Goal: Information Seeking & Learning: Learn about a topic

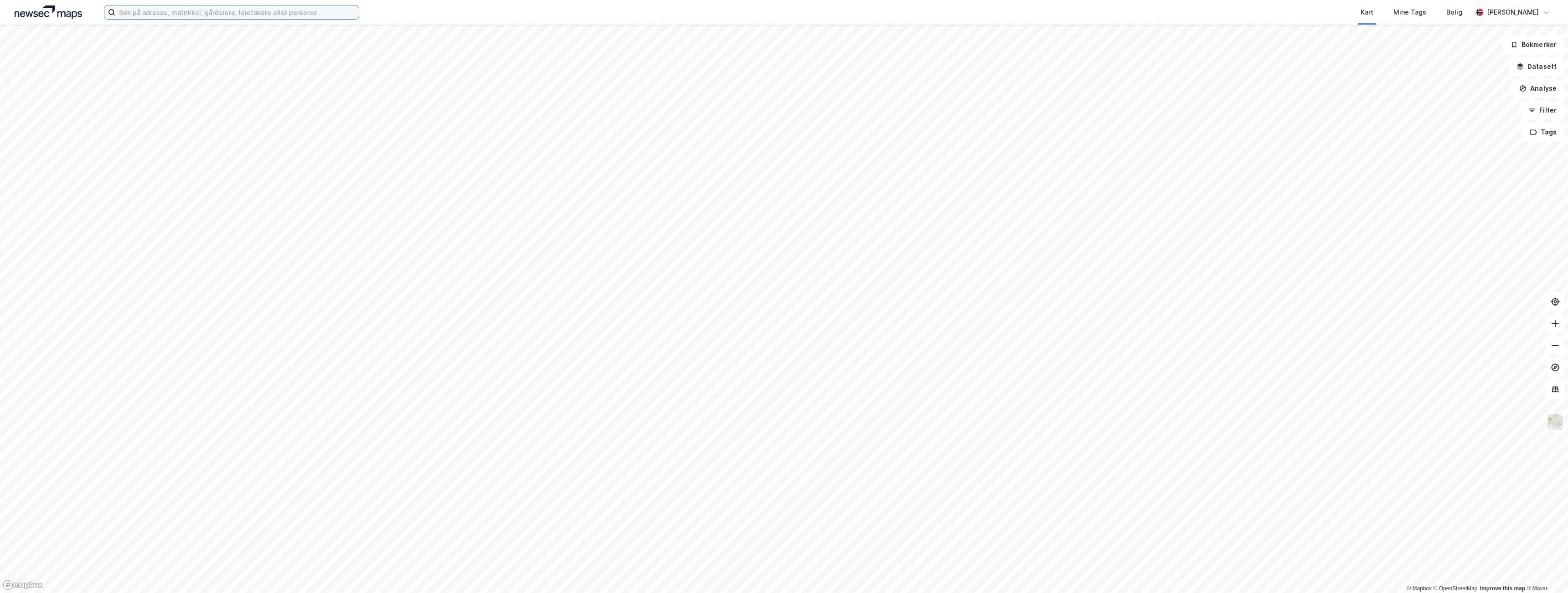
click at [261, 12] on input at bounding box center [237, 12] width 243 height 13
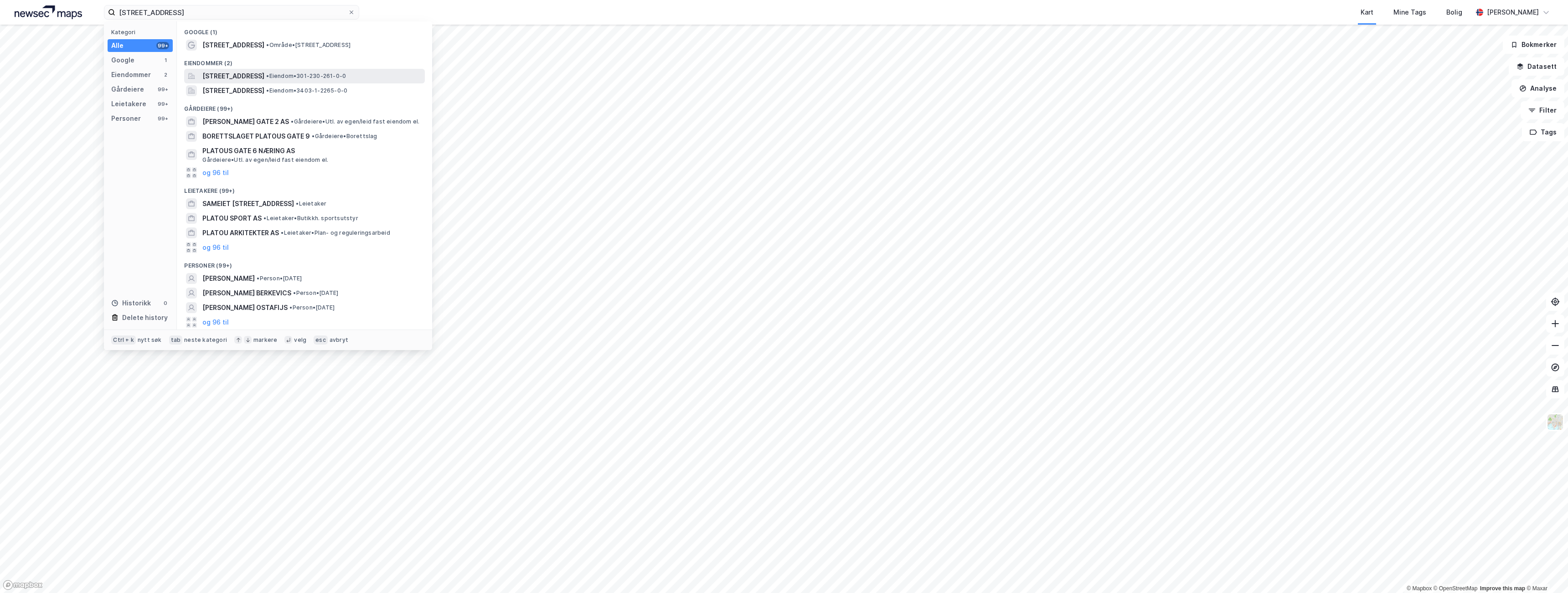
click at [261, 75] on span "[STREET_ADDRESS]" at bounding box center [233, 76] width 62 height 11
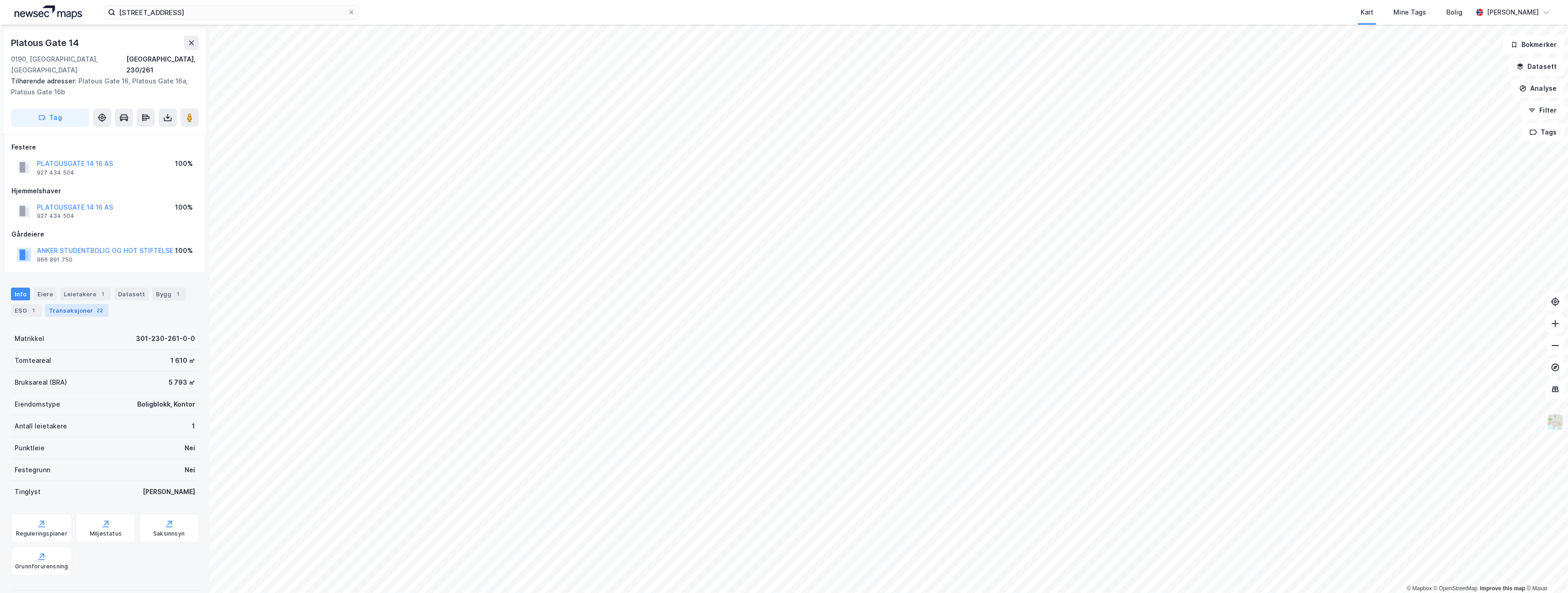
click at [55, 304] on div "Transaksjoner 22" at bounding box center [77, 310] width 63 height 13
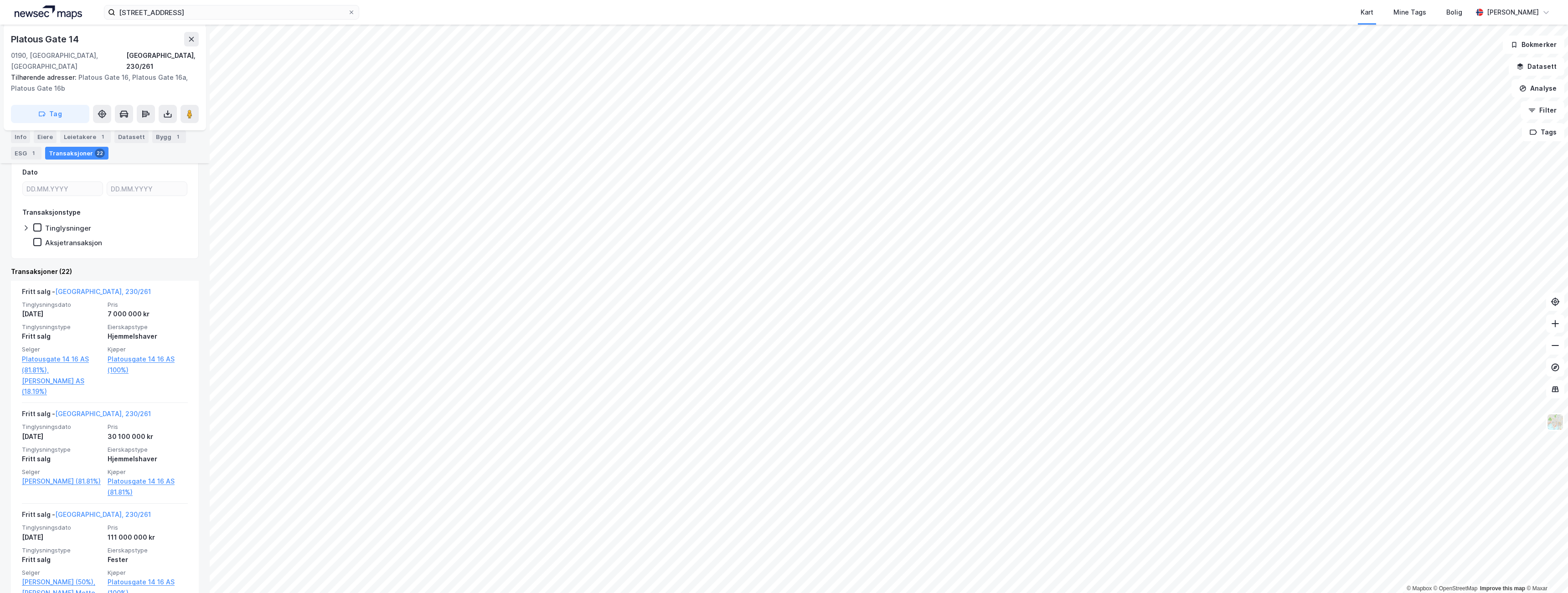
scroll to position [228, 0]
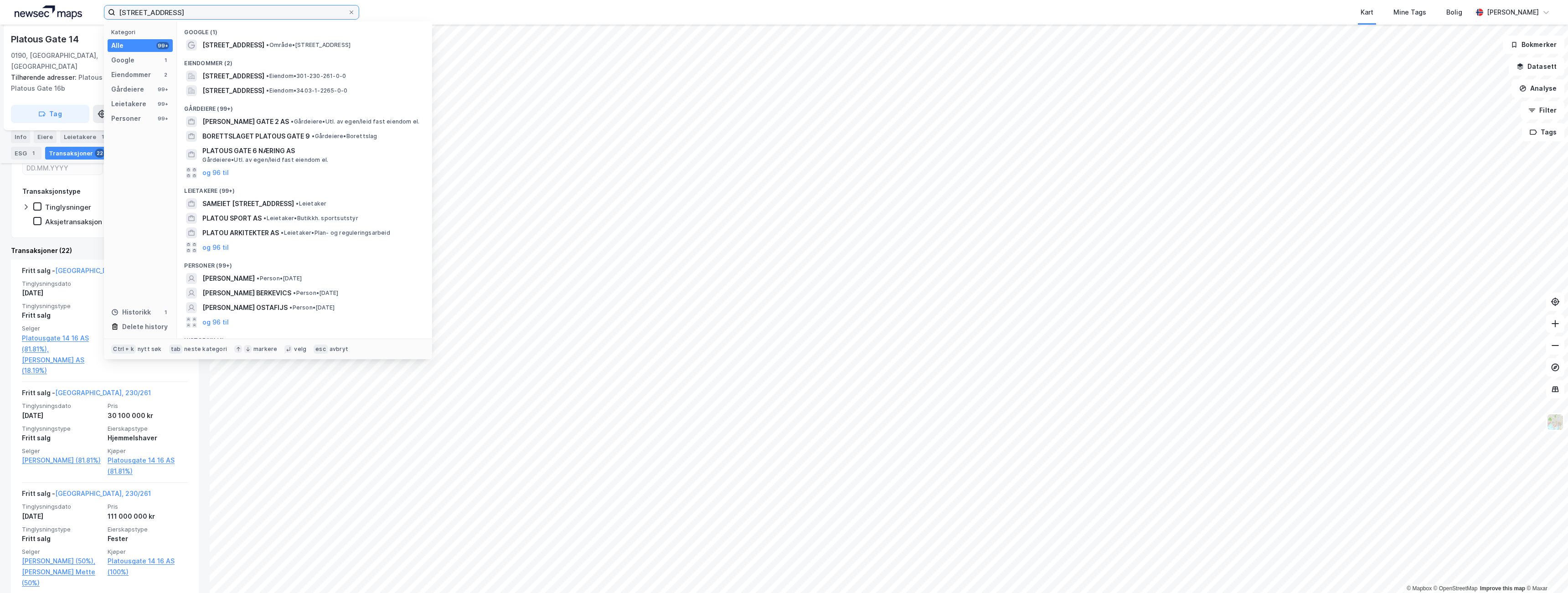
click at [231, 13] on input "[STREET_ADDRESS]" at bounding box center [231, 12] width 233 height 13
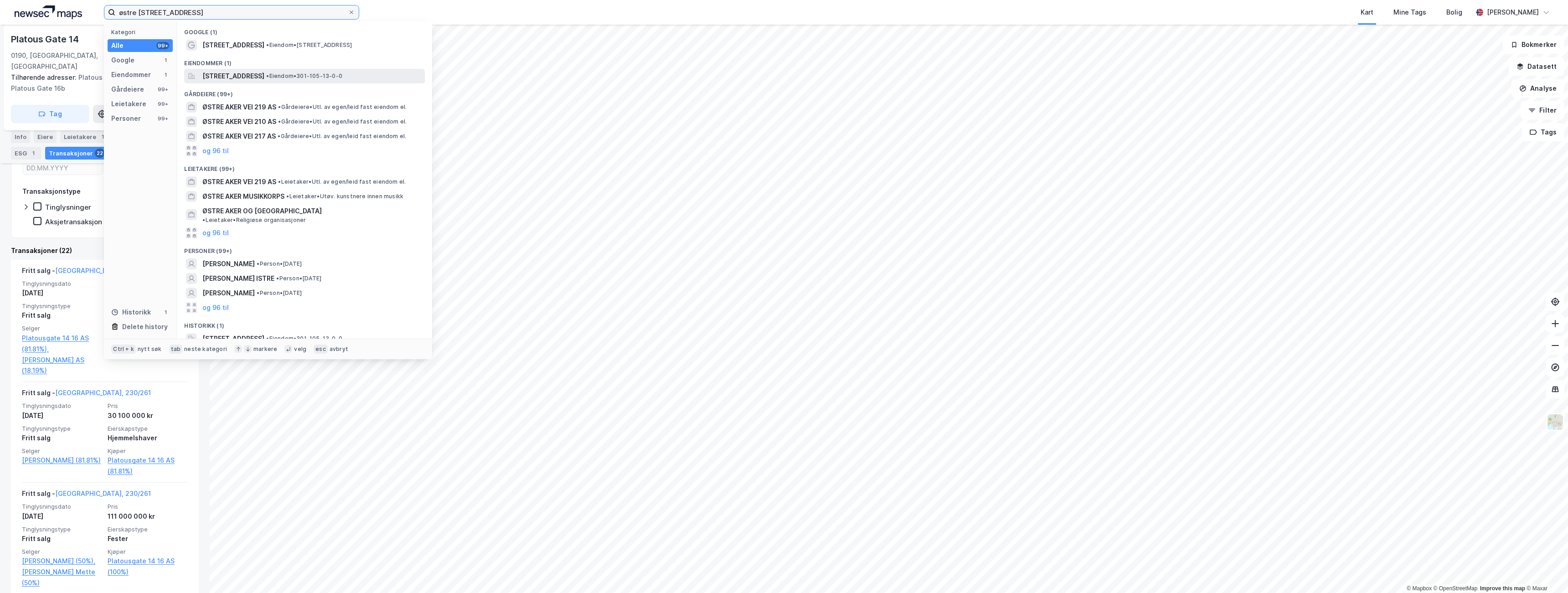
type input "østre [STREET_ADDRESS]"
click at [260, 79] on span "[STREET_ADDRESS]" at bounding box center [233, 76] width 62 height 11
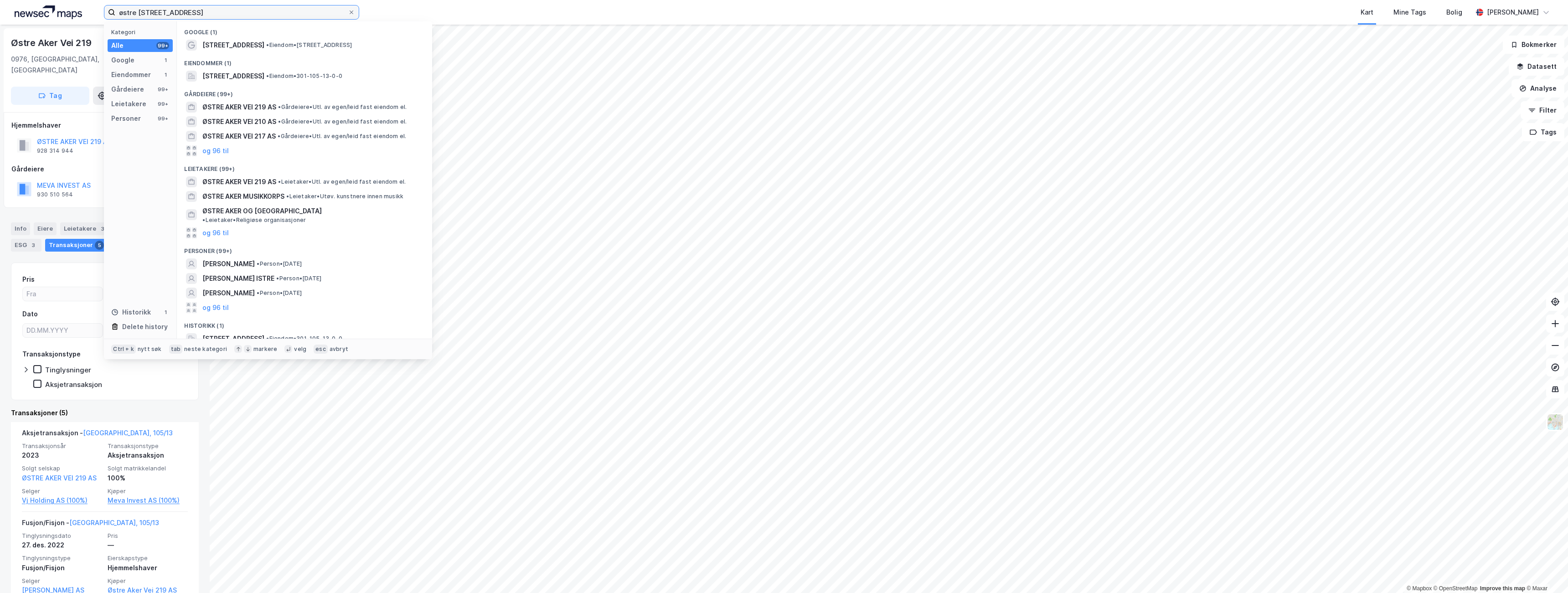
drag, startPoint x: 235, startPoint y: 13, endPoint x: 49, endPoint y: 10, distance: 186.0
click at [49, 10] on div "østre aker vei 219 Kategori Alle 99+ Google 1 Eiendommer 1 Gårdeiere 99+ Leieta…" at bounding box center [784, 12] width 1568 height 24
click at [351, 12] on icon at bounding box center [351, 12] width 5 height 5
click at [348, 12] on input "østre [STREET_ADDRESS]" at bounding box center [231, 12] width 233 height 13
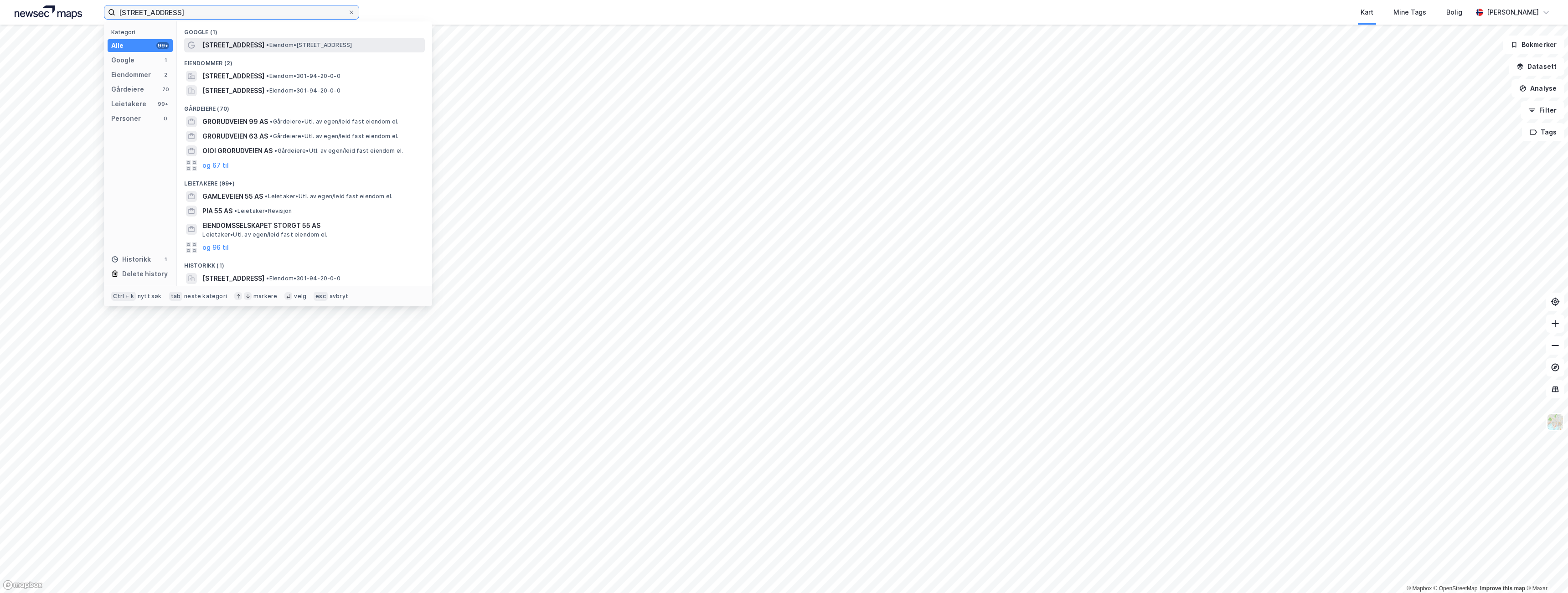
type input "[STREET_ADDRESS]"
click at [285, 43] on span "• Eiendom • [STREET_ADDRESS]" at bounding box center [309, 45] width 86 height 7
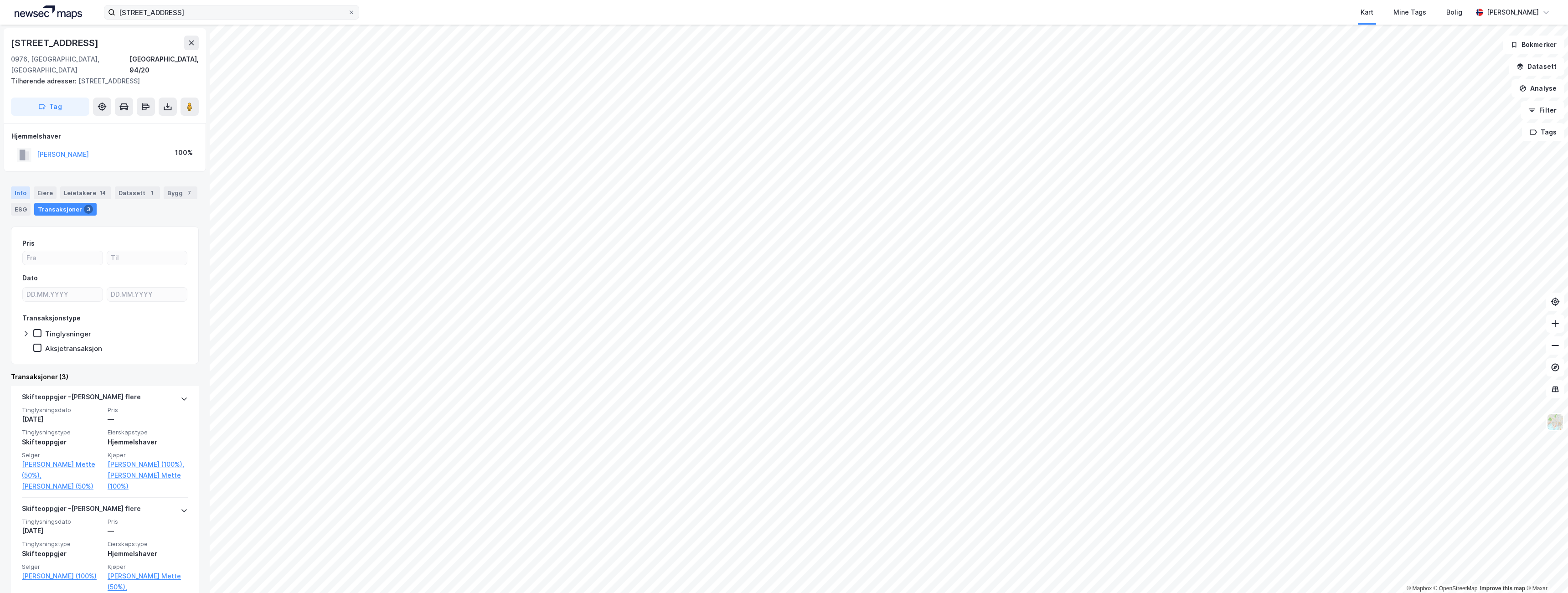
click at [26, 186] on div "Info" at bounding box center [20, 192] width 19 height 13
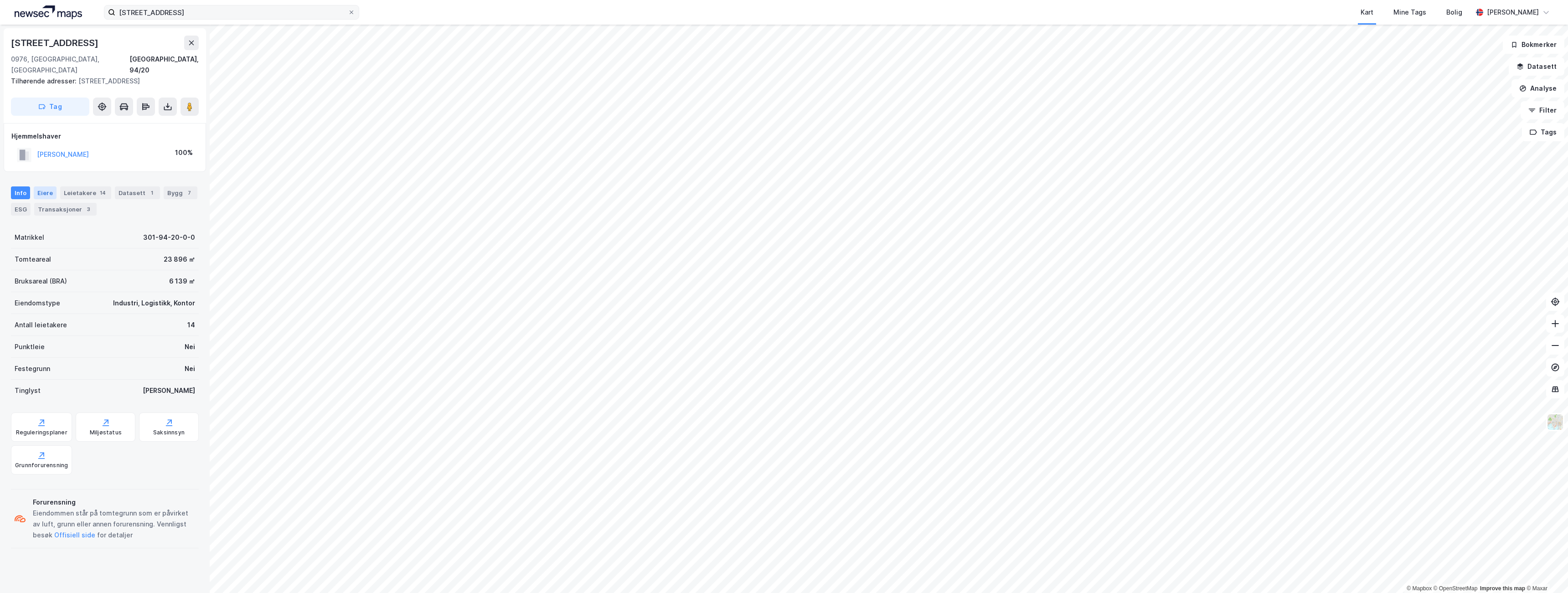
click at [47, 186] on div "Eiere" at bounding box center [44, 192] width 23 height 13
